Goal: Transaction & Acquisition: Subscribe to service/newsletter

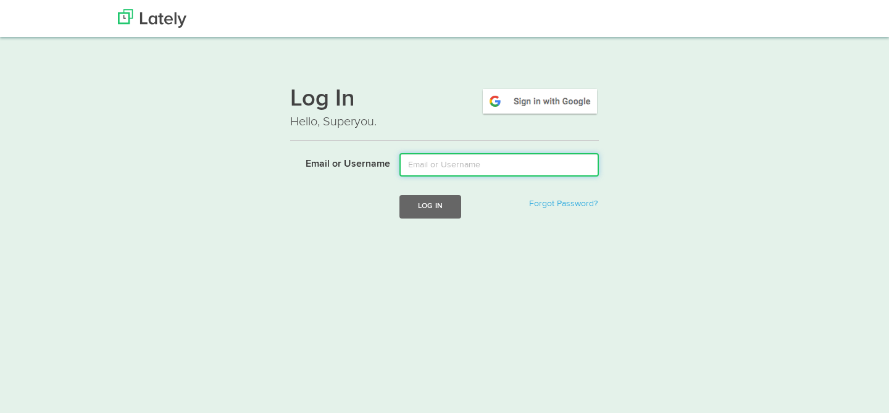
click at [471, 159] on input "Email or Username" at bounding box center [498, 164] width 199 height 23
type input "[PERSON_NAME][EMAIL_ADDRESS][DOMAIN_NAME]"
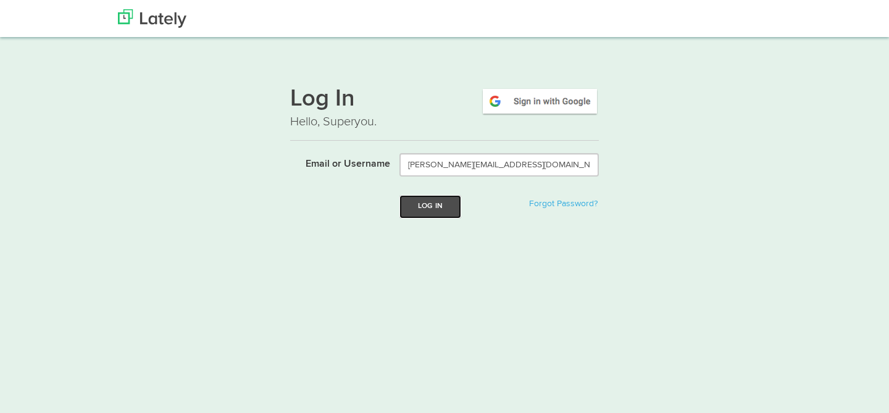
click at [446, 214] on button "Log In" at bounding box center [430, 206] width 62 height 23
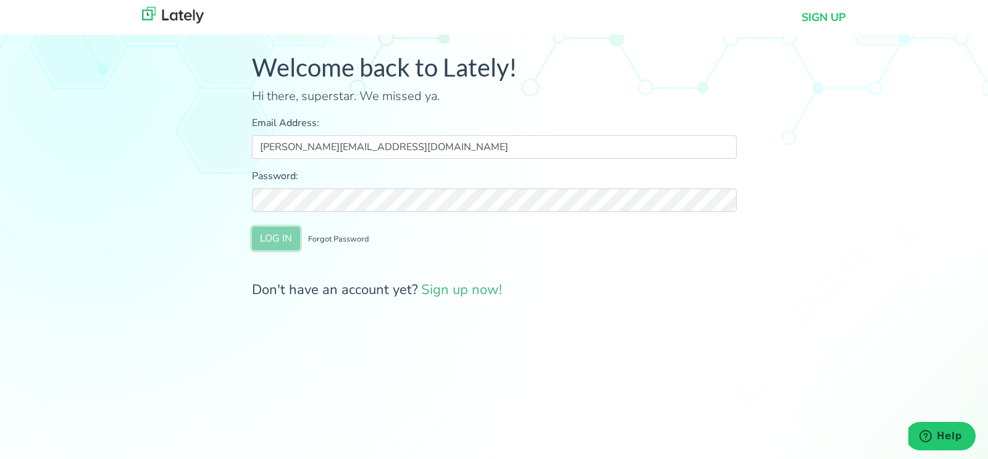
click at [277, 241] on button "LOG IN" at bounding box center [276, 238] width 48 height 23
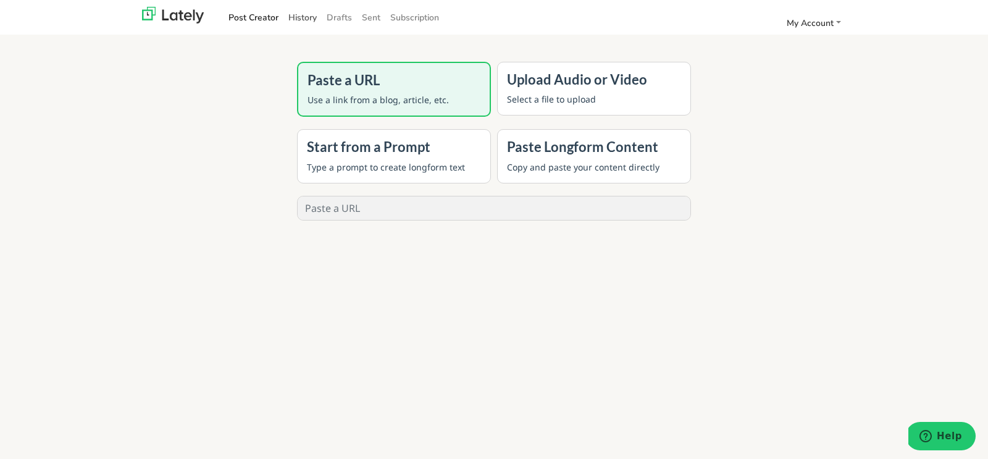
click at [297, 20] on link "History" at bounding box center [302, 17] width 38 height 20
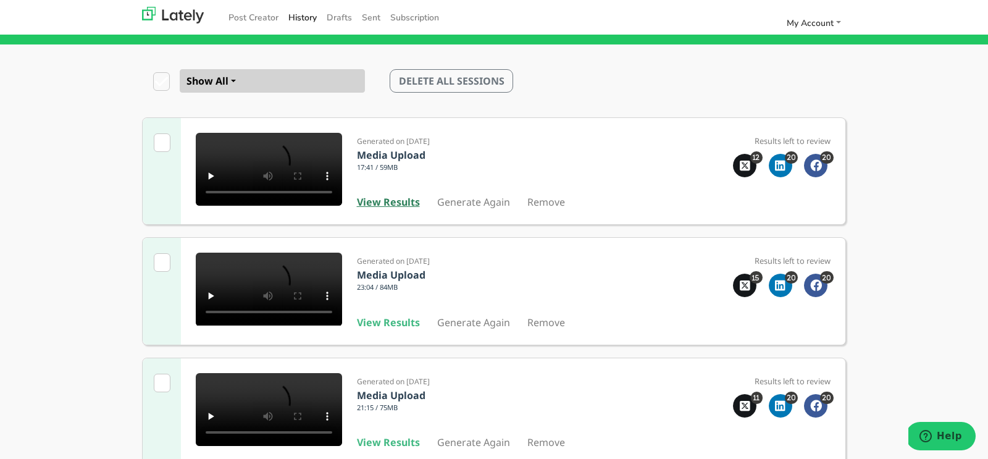
scroll to position [71, 0]
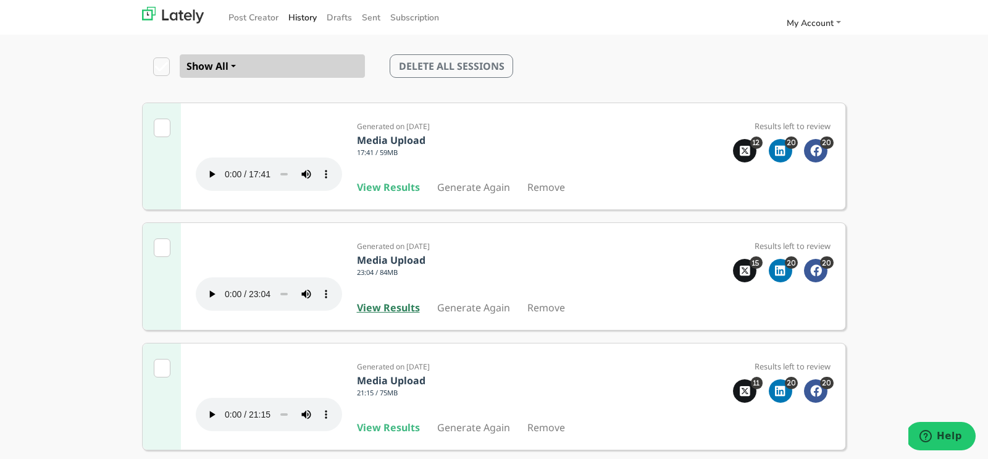
click at [382, 314] on b "View Results" at bounding box center [388, 308] width 63 height 14
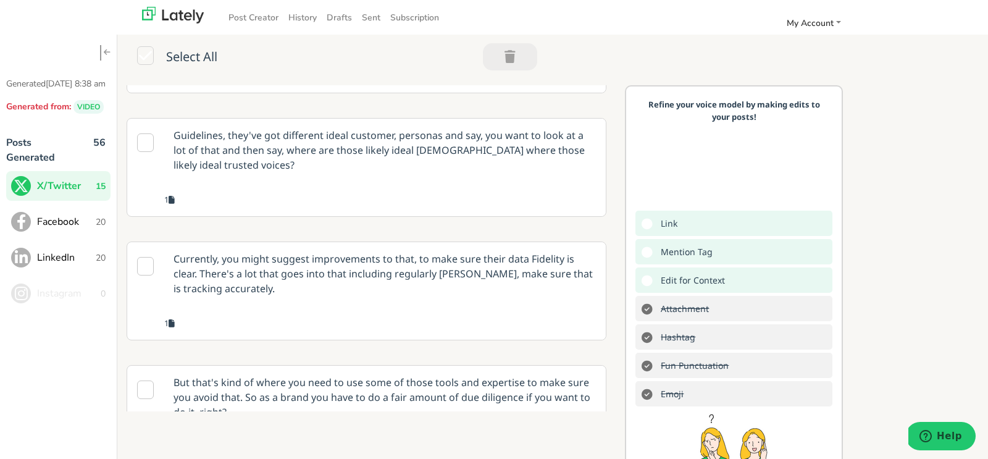
scroll to position [857, 0]
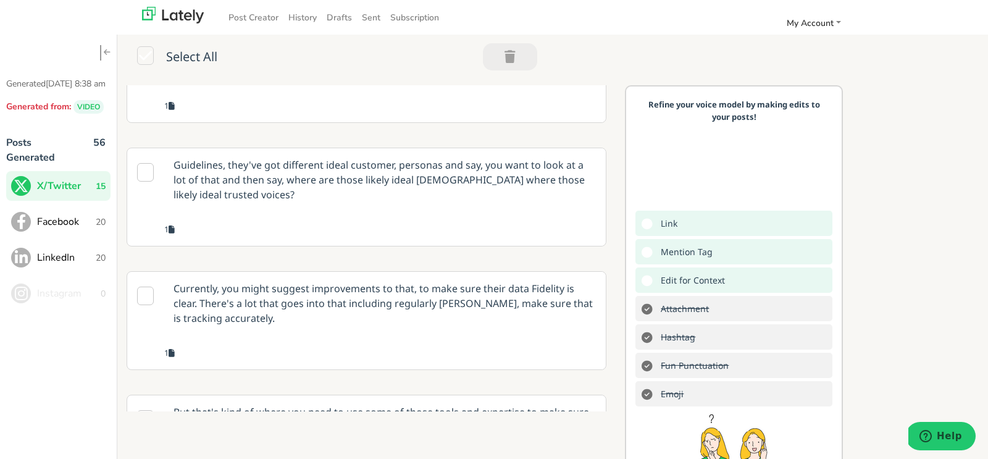
click at [370, 211] on p "Guidelines, they've got different ideal customer, personas and say, you want to…" at bounding box center [384, 179] width 441 height 63
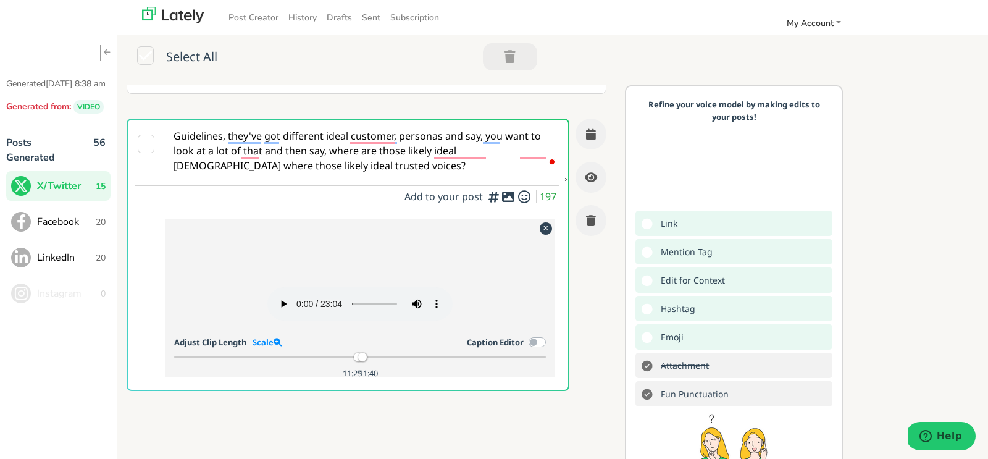
scroll to position [787, 0]
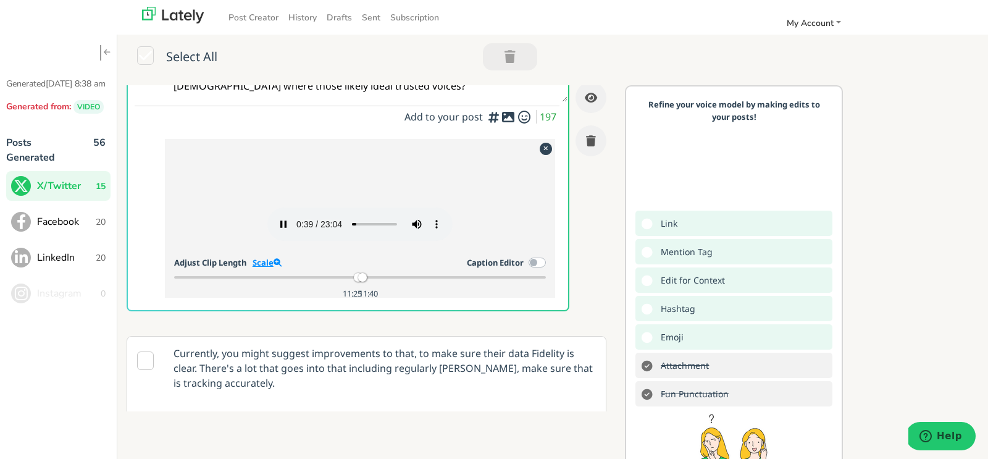
click at [264, 268] on link "Scale" at bounding box center [267, 262] width 29 height 11
click at [378, 282] on div at bounding box center [379, 277] width 9 height 9
drag, startPoint x: 338, startPoint y: 328, endPoint x: 331, endPoint y: 328, distance: 6.8
click at [331, 282] on div at bounding box center [332, 277] width 9 height 9
click at [374, 282] on div at bounding box center [375, 277] width 9 height 9
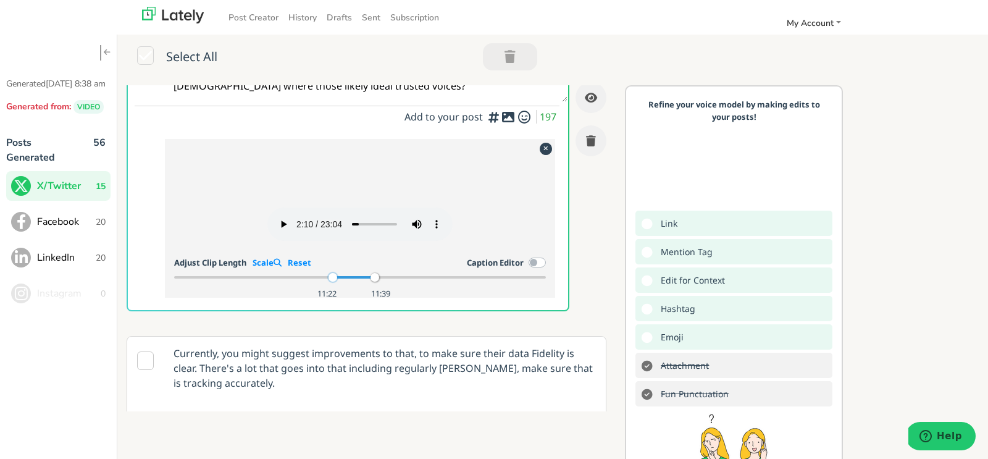
click at [332, 282] on div at bounding box center [332, 277] width 9 height 9
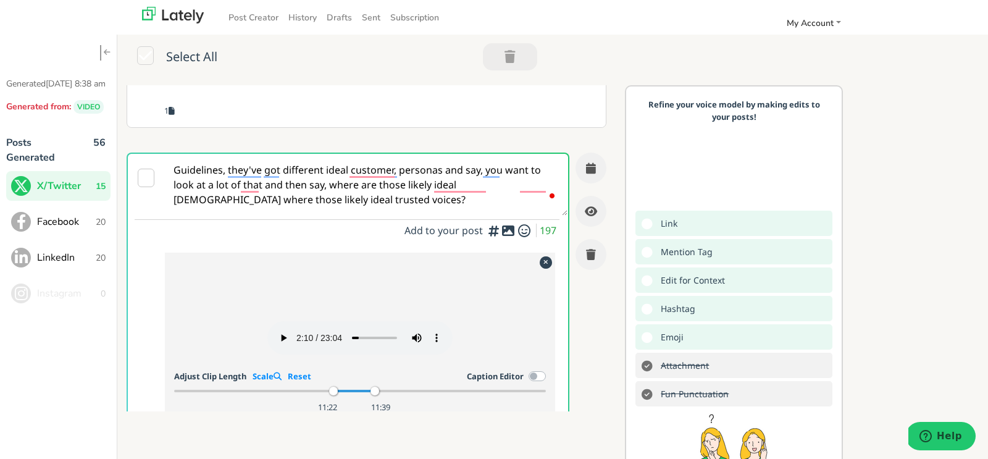
scroll to position [601, 0]
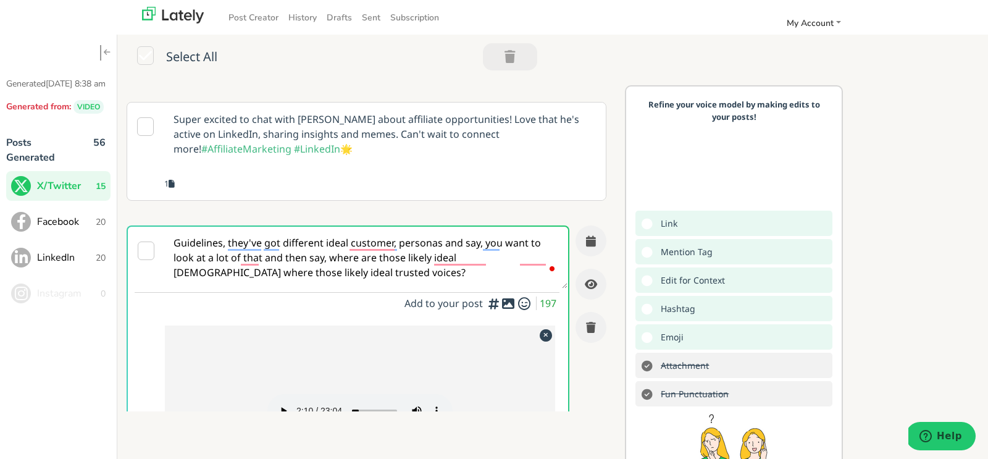
drag, startPoint x: 309, startPoint y: 268, endPoint x: 169, endPoint y: 236, distance: 143.2
click at [169, 236] on textarea "Guidelines, they've got different ideal customer, personas and say, you want to…" at bounding box center [366, 258] width 403 height 62
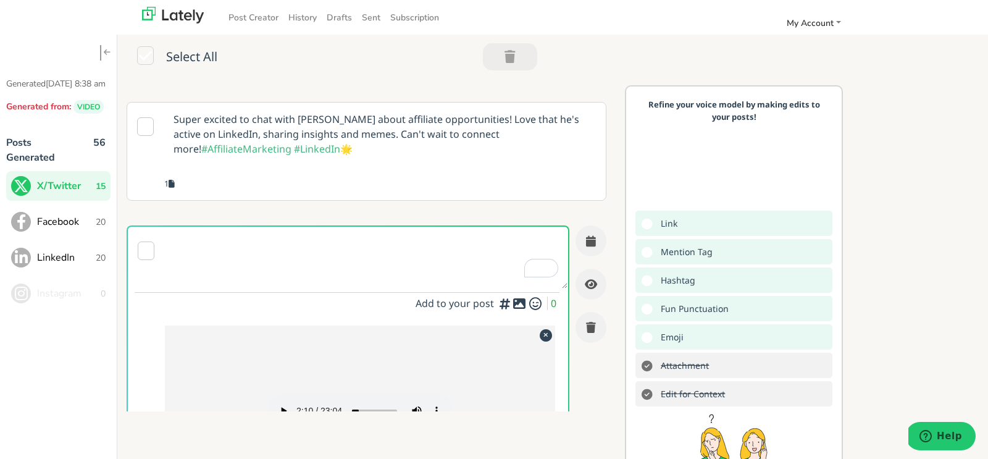
paste textarea "Influencer marketing is all about finding the right match for your business! Fi…"
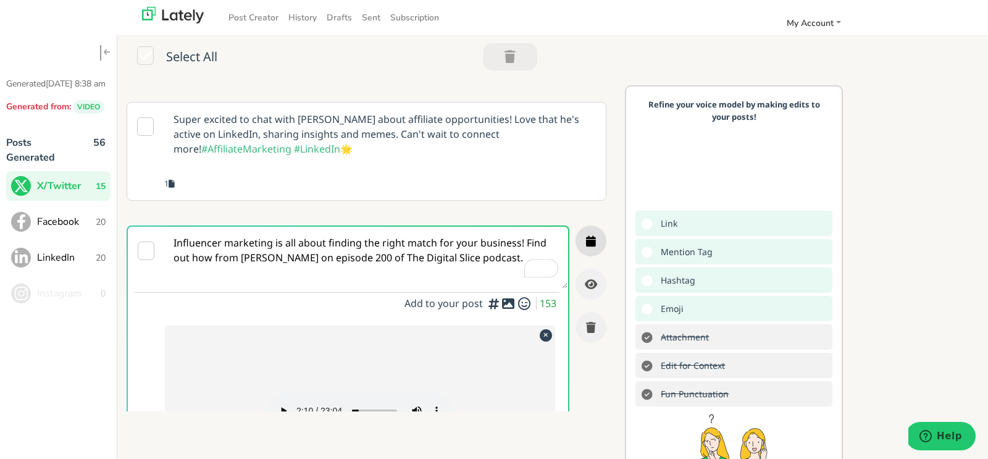
type textarea "Influencer marketing is all about finding the right match for your business! Fi…"
click at [590, 238] on icon "button" at bounding box center [591, 240] width 10 height 11
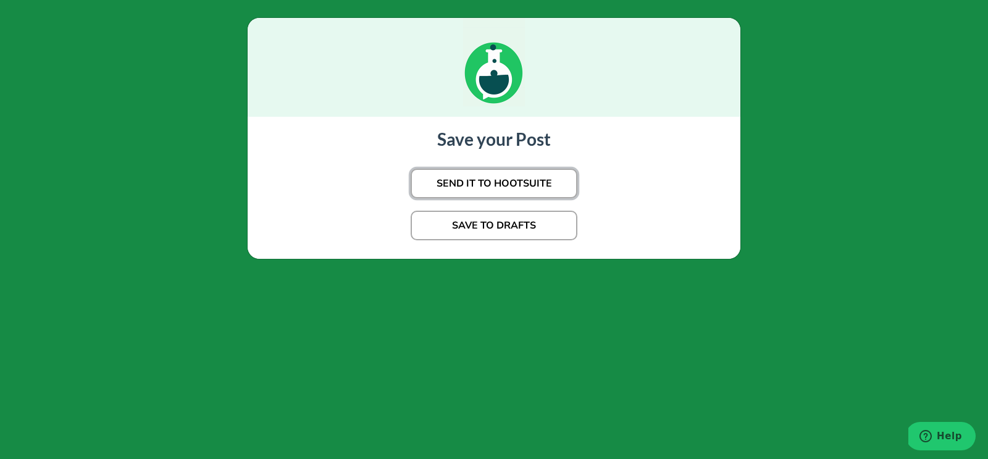
click at [544, 178] on button "SEND IT TO HOOTSUITE" at bounding box center [494, 184] width 167 height 30
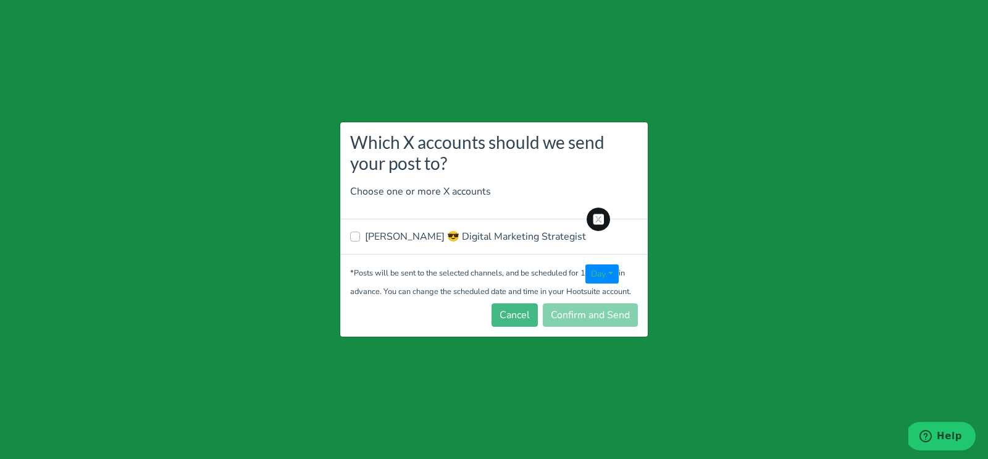
click at [443, 240] on label "[PERSON_NAME] 😎 Digital Marketing Strategist" at bounding box center [475, 236] width 221 height 15
click at [360, 240] on input "[PERSON_NAME] 😎 Digital Marketing Strategist" at bounding box center [355, 235] width 10 height 12
checkbox input "true"
click at [603, 313] on button "Confirm and Send" at bounding box center [590, 314] width 95 height 23
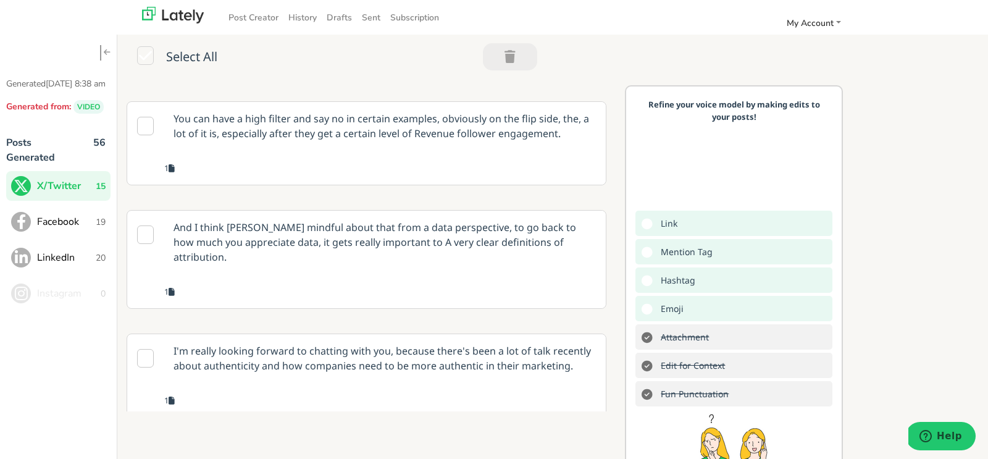
scroll to position [1320, 0]
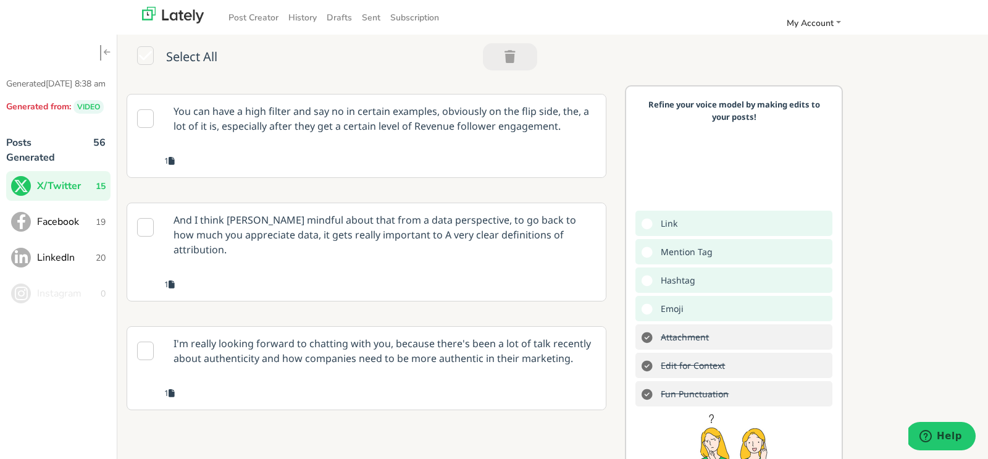
click at [429, 219] on p "And I think [PERSON_NAME] mindful about that from a data perspective, to go bac…" at bounding box center [384, 234] width 441 height 63
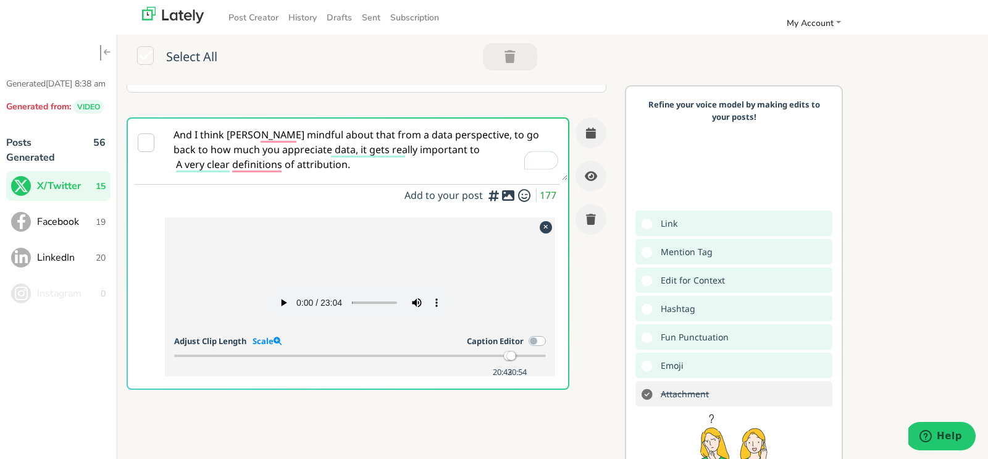
scroll to position [1423, 0]
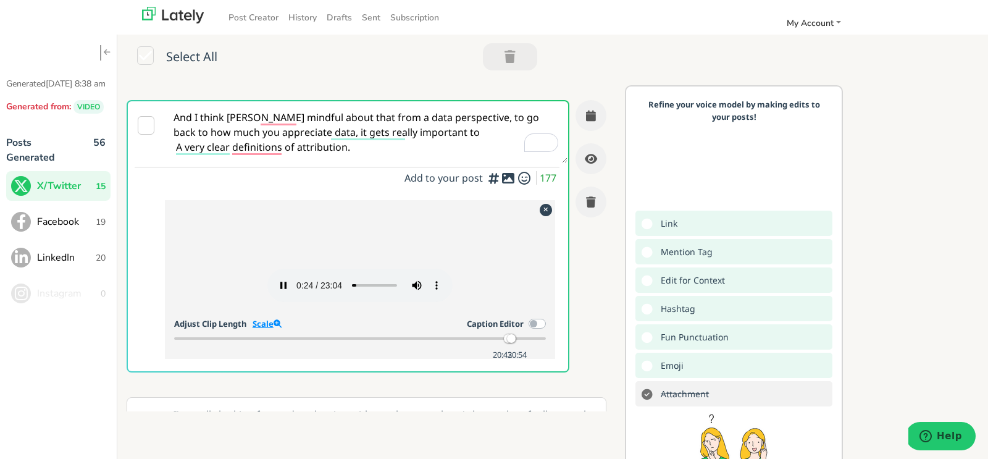
click at [261, 329] on link "Scale" at bounding box center [267, 323] width 29 height 11
drag, startPoint x: 367, startPoint y: 385, endPoint x: 378, endPoint y: 385, distance: 11.1
click at [377, 343] on div at bounding box center [378, 338] width 9 height 9
click at [347, 343] on div at bounding box center [348, 338] width 9 height 9
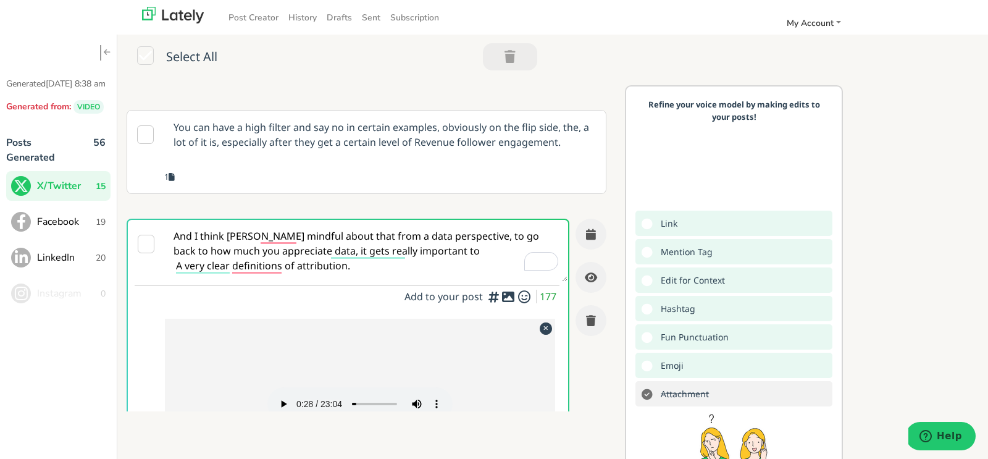
scroll to position [1301, 0]
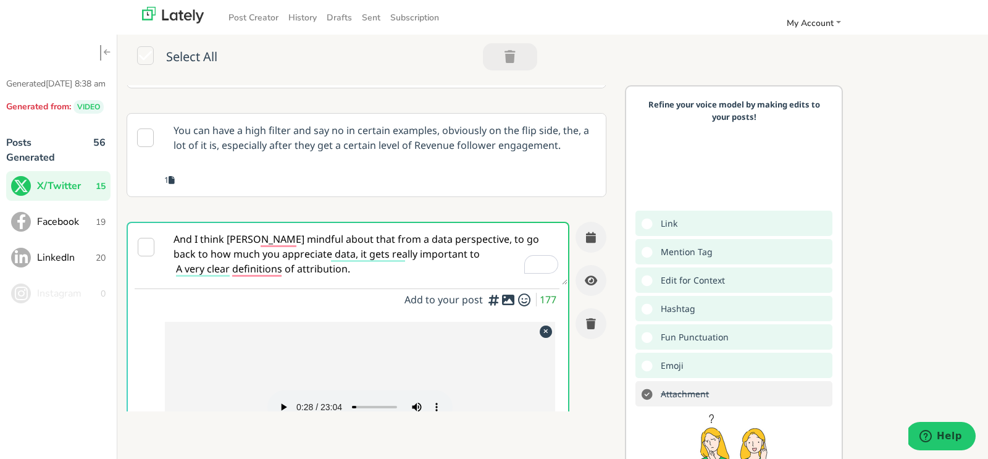
click at [364, 271] on textarea "And I think [PERSON_NAME] mindful about that from a data perspective, to go bac…" at bounding box center [366, 254] width 403 height 62
drag, startPoint x: 364, startPoint y: 271, endPoint x: 173, endPoint y: 227, distance: 196.4
click at [173, 227] on textarea "And I think [PERSON_NAME] mindful about that from a data perspective, to go bac…" at bounding box center [366, 254] width 403 height 62
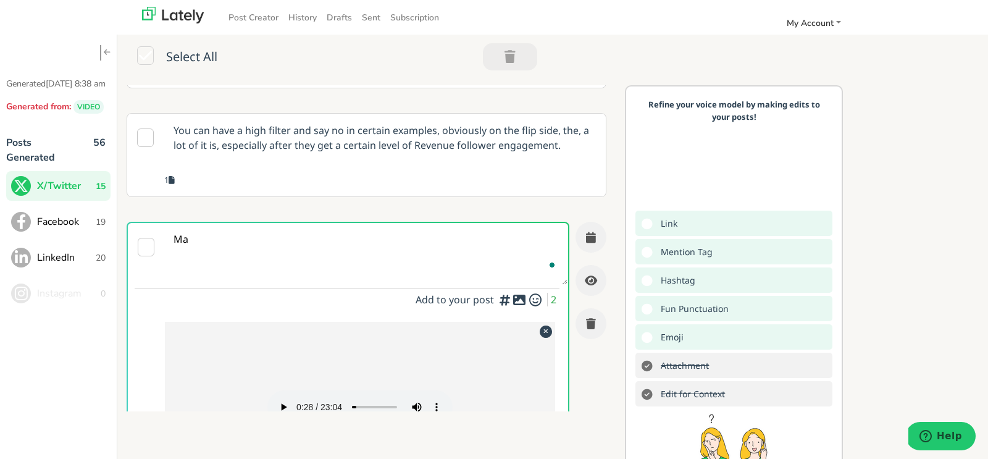
type textarea "M"
type textarea "C"
type textarea "W"
type textarea "D"
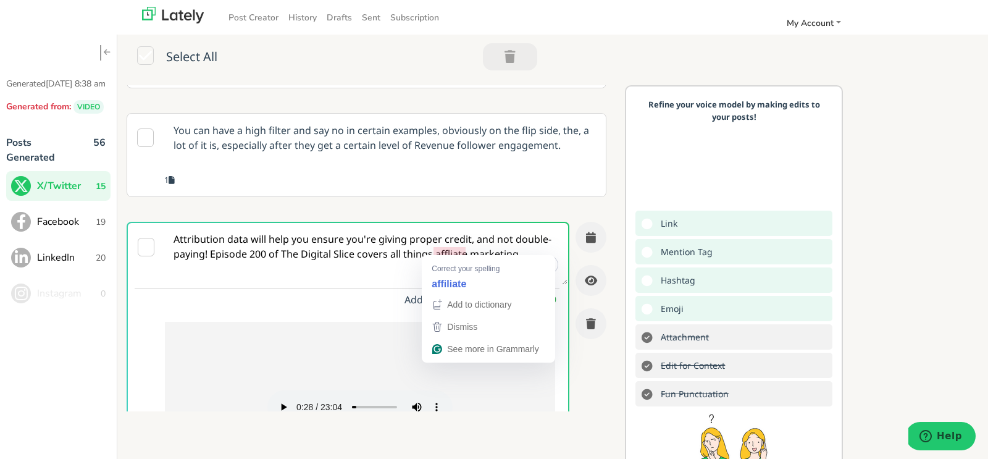
click at [443, 245] on textarea "Attribution data will help you ensure you're giving proper credit, and not doub…" at bounding box center [366, 254] width 403 height 62
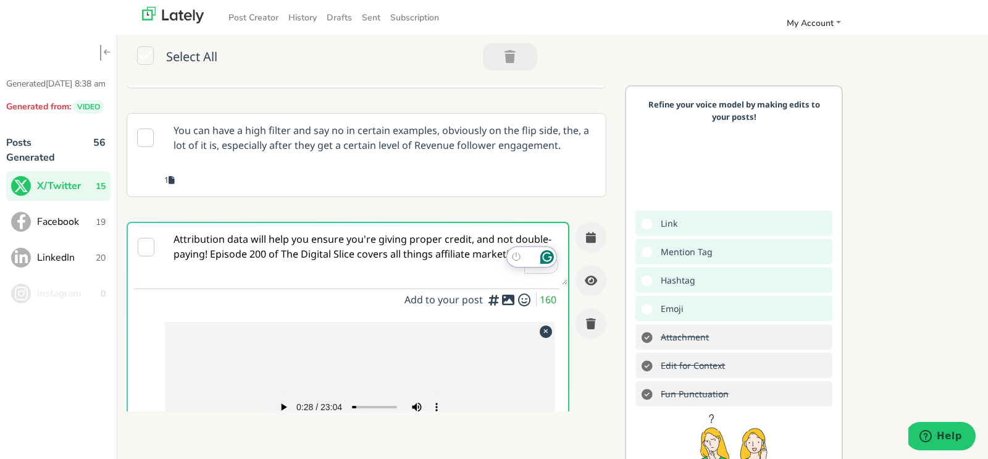
click at [514, 245] on textarea "Attribution data will help you ensure you're giving proper credit, and not doub…" at bounding box center [366, 254] width 403 height 62
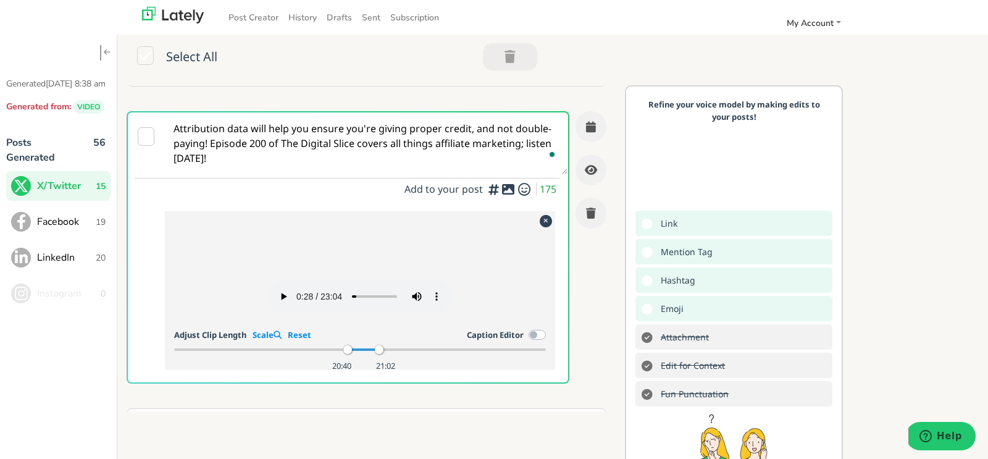
scroll to position [1355, 0]
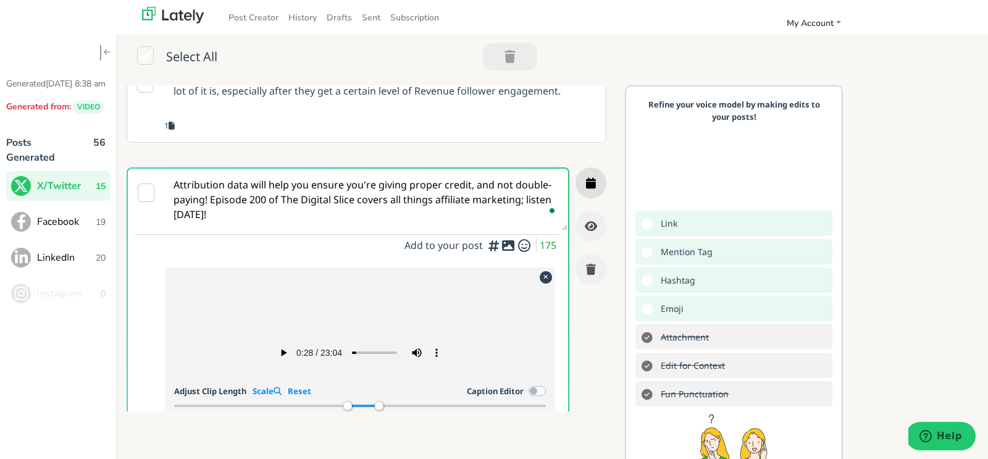
type textarea "Attribution data will help you ensure you're giving proper credit, and not doub…"
click at [592, 180] on icon "button" at bounding box center [591, 182] width 10 height 11
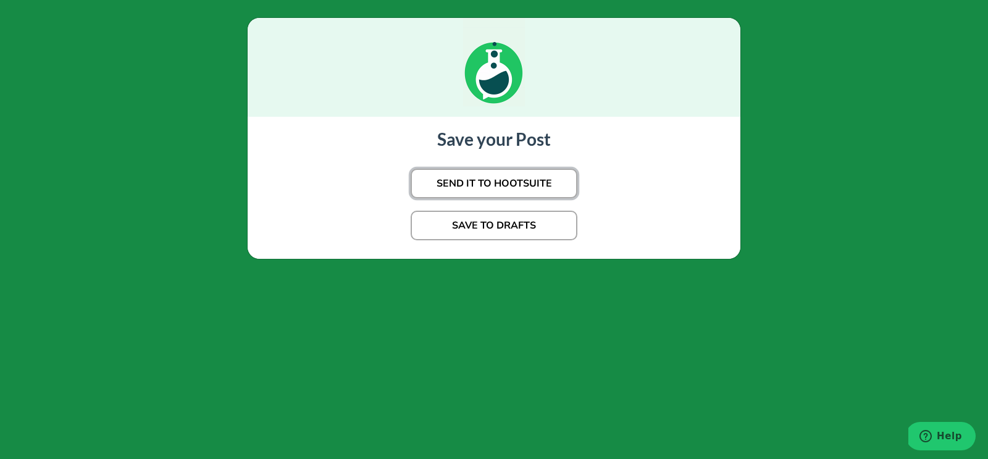
click at [529, 178] on button "SEND IT TO HOOTSUITE" at bounding box center [494, 184] width 167 height 30
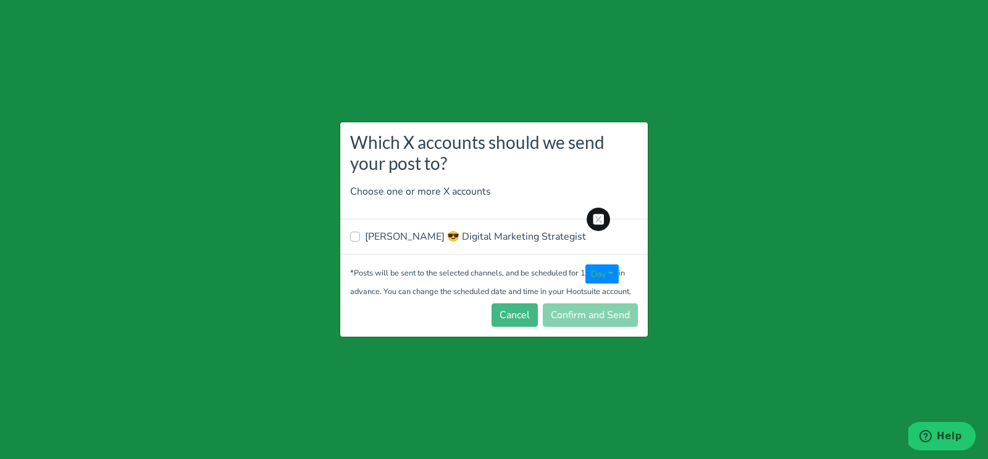
click at [486, 231] on label "[PERSON_NAME] 😎 Digital Marketing Strategist" at bounding box center [475, 236] width 221 height 15
click at [360, 231] on input "[PERSON_NAME] 😎 Digital Marketing Strategist" at bounding box center [355, 235] width 10 height 12
checkbox input "true"
click at [560, 306] on button "Confirm and Send" at bounding box center [590, 314] width 95 height 23
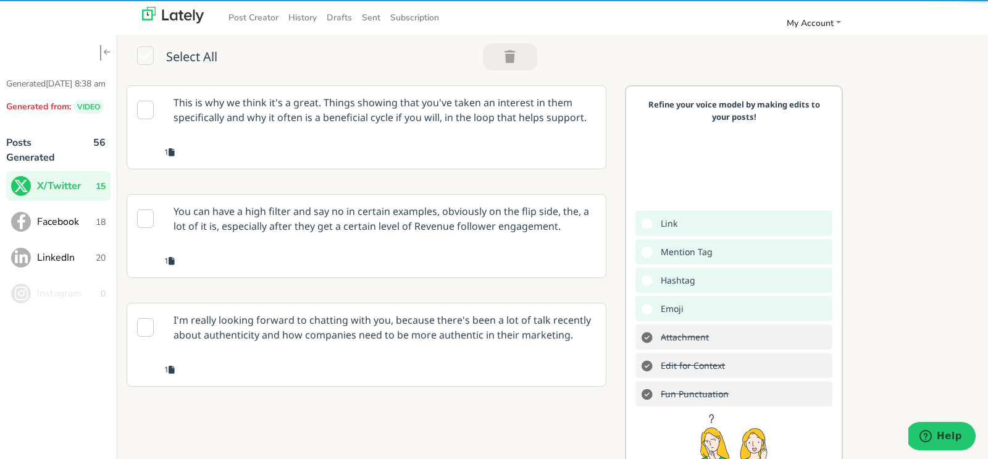
scroll to position [1212, 0]
